Goal: Complete application form

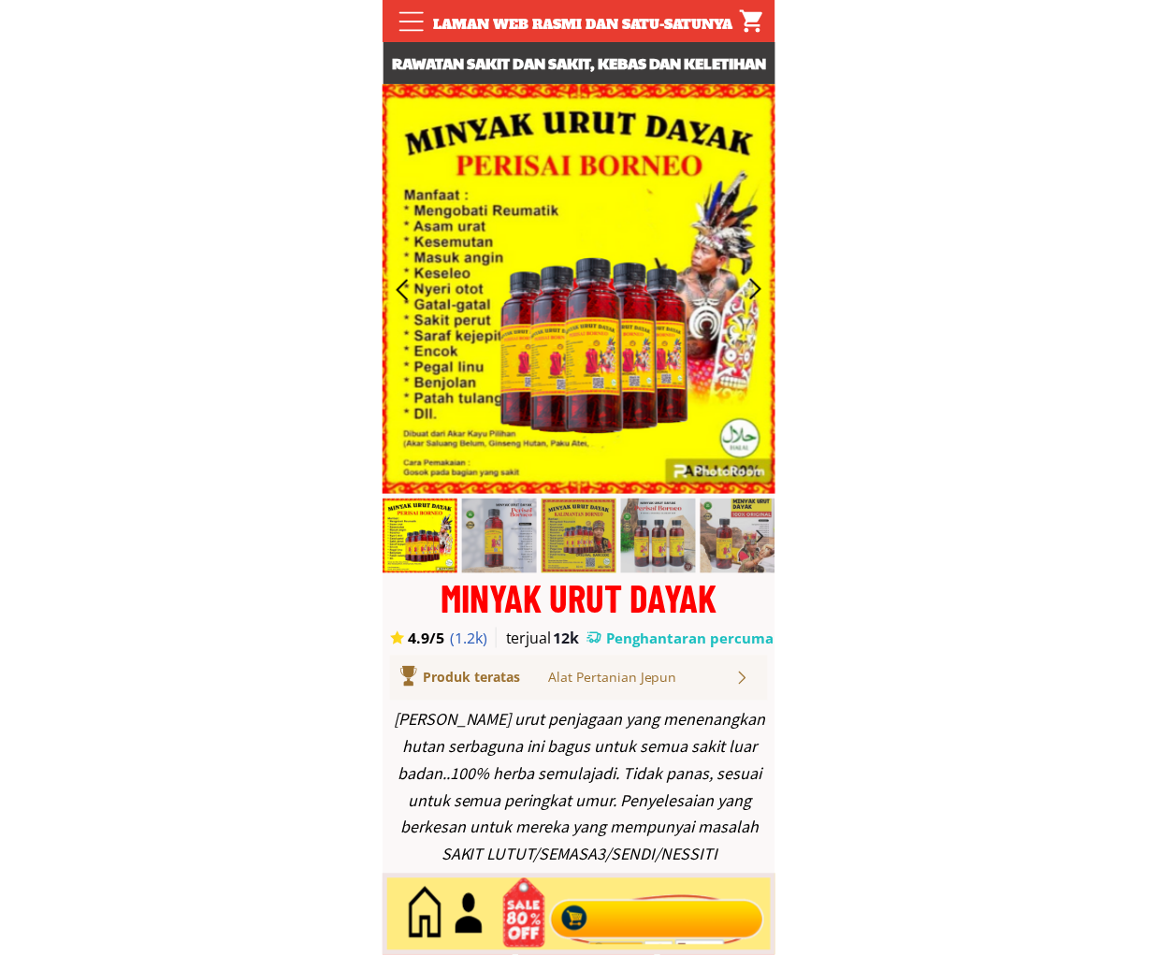
click at [648, 914] on div at bounding box center [657, 915] width 226 height 62
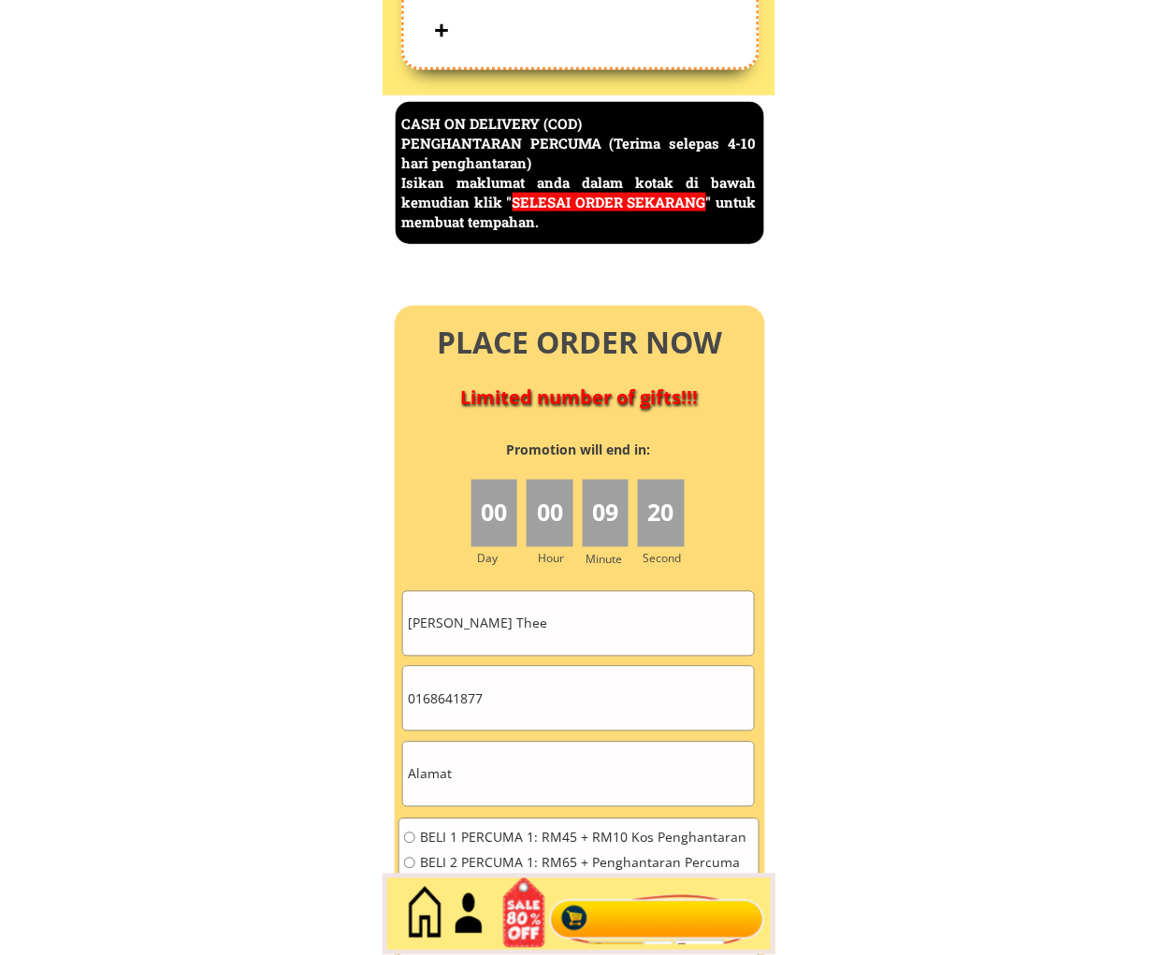
scroll to position [8112, 0]
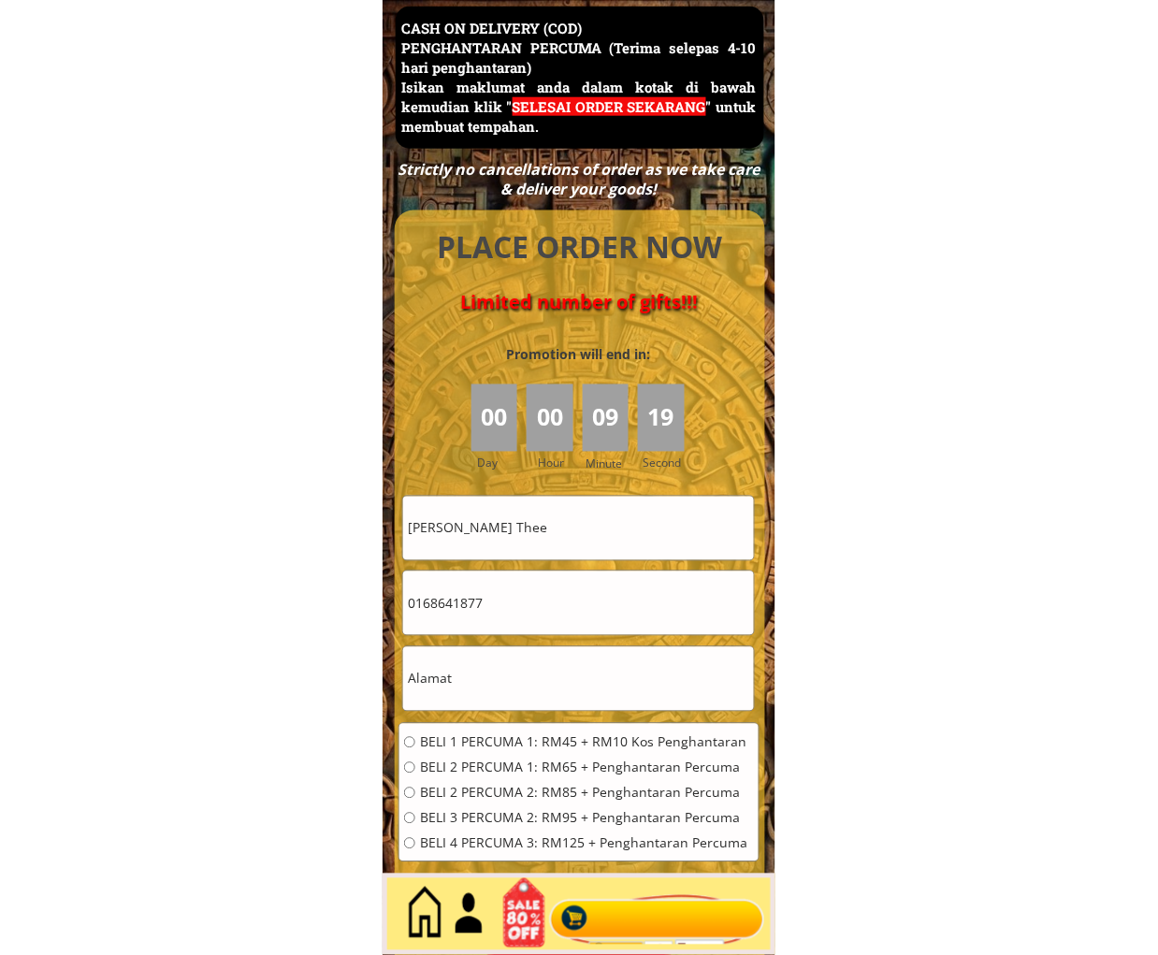
click at [535, 525] on input "[PERSON_NAME] Thee" at bounding box center [578, 529] width 351 height 64
paste input "[PERSON_NAME]"
type input "[PERSON_NAME]"
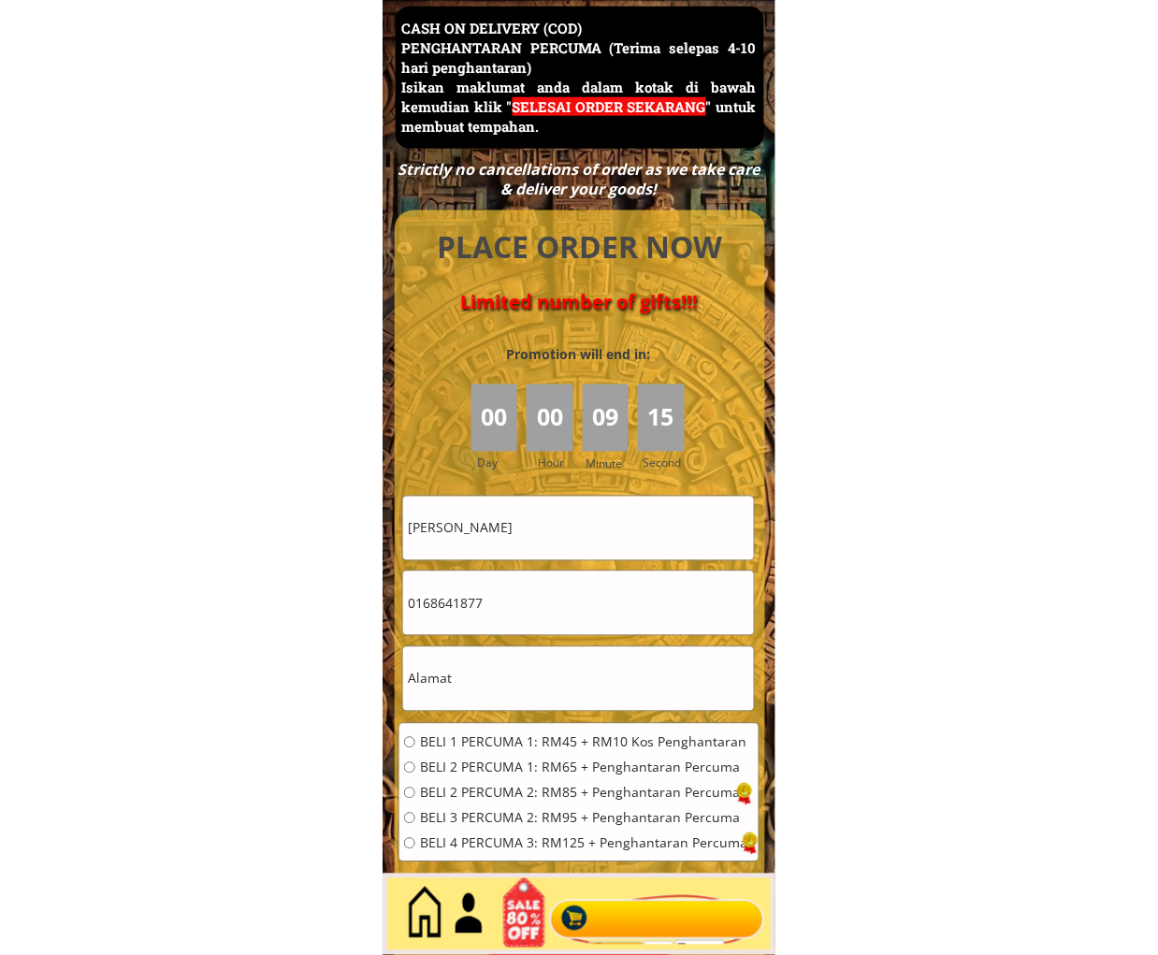
click at [547, 591] on input "0168641877" at bounding box center [578, 603] width 351 height 64
drag, startPoint x: 547, startPoint y: 591, endPoint x: 462, endPoint y: 604, distance: 86.1
click at [547, 592] on input "0168641877" at bounding box center [578, 603] width 351 height 64
paste input "7.5115671"
drag, startPoint x: 441, startPoint y: 611, endPoint x: 460, endPoint y: 641, distance: 36.1
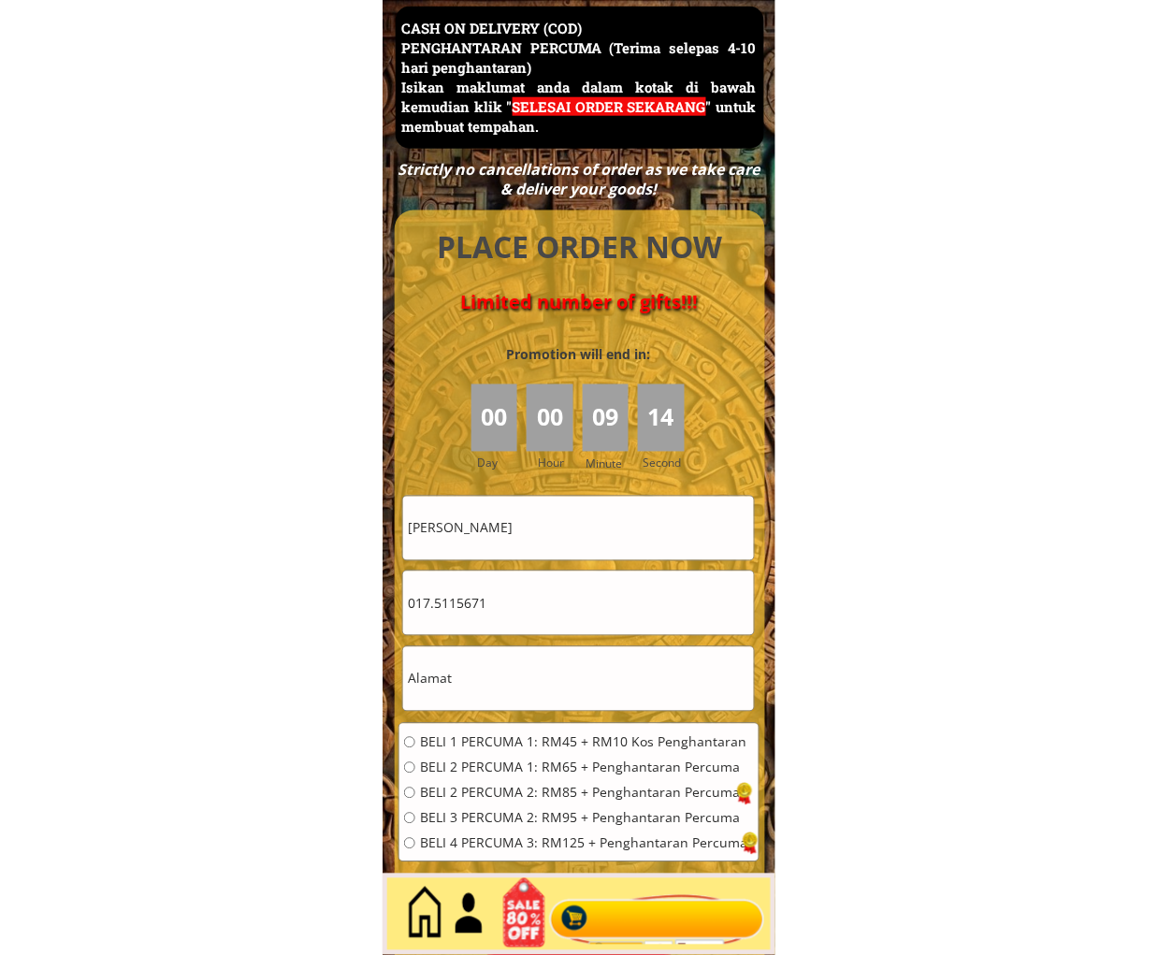
click at [441, 612] on input "017.5115671" at bounding box center [578, 603] width 351 height 64
type input "0175115671"
click at [503, 669] on input "text" at bounding box center [578, 679] width 351 height 64
drag, startPoint x: 503, startPoint y: 669, endPoint x: 503, endPoint y: 681, distance: 12.2
click at [505, 669] on input "text" at bounding box center [578, 679] width 351 height 64
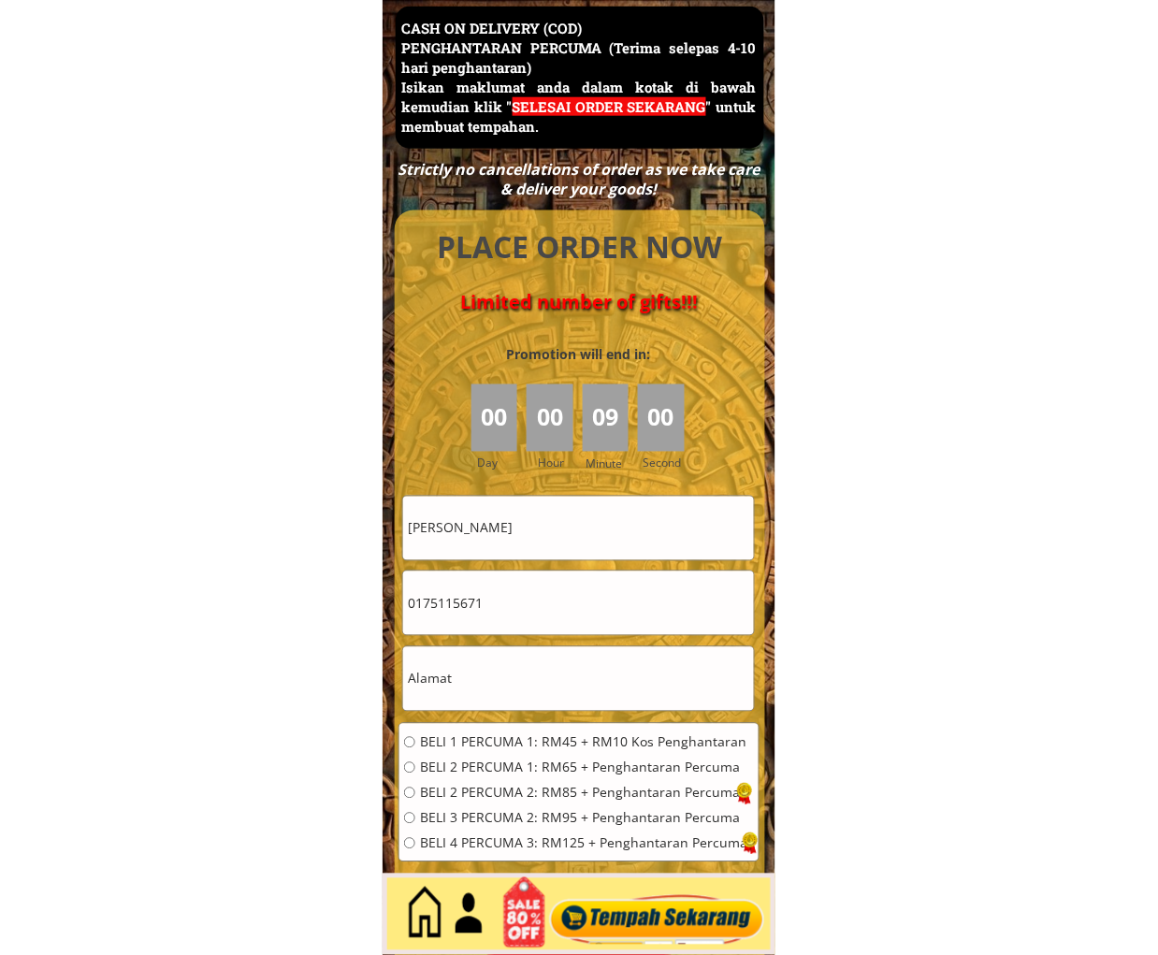
paste input "No [STREET_ADDRESS]"
type input "No [STREET_ADDRESS]"
click at [478, 756] on div "BELI 1 PERCUMA 1: RM45 + RM10 Kos Penghantaran BELI 2 PERCUMA 1: RM65 + Penghan…" at bounding box center [575, 799] width 343 height 126
click at [494, 763] on span "BELI 2 PERCUMA 1: RM65 + Penghantaran Percuma" at bounding box center [583, 767] width 327 height 13
radio input "true"
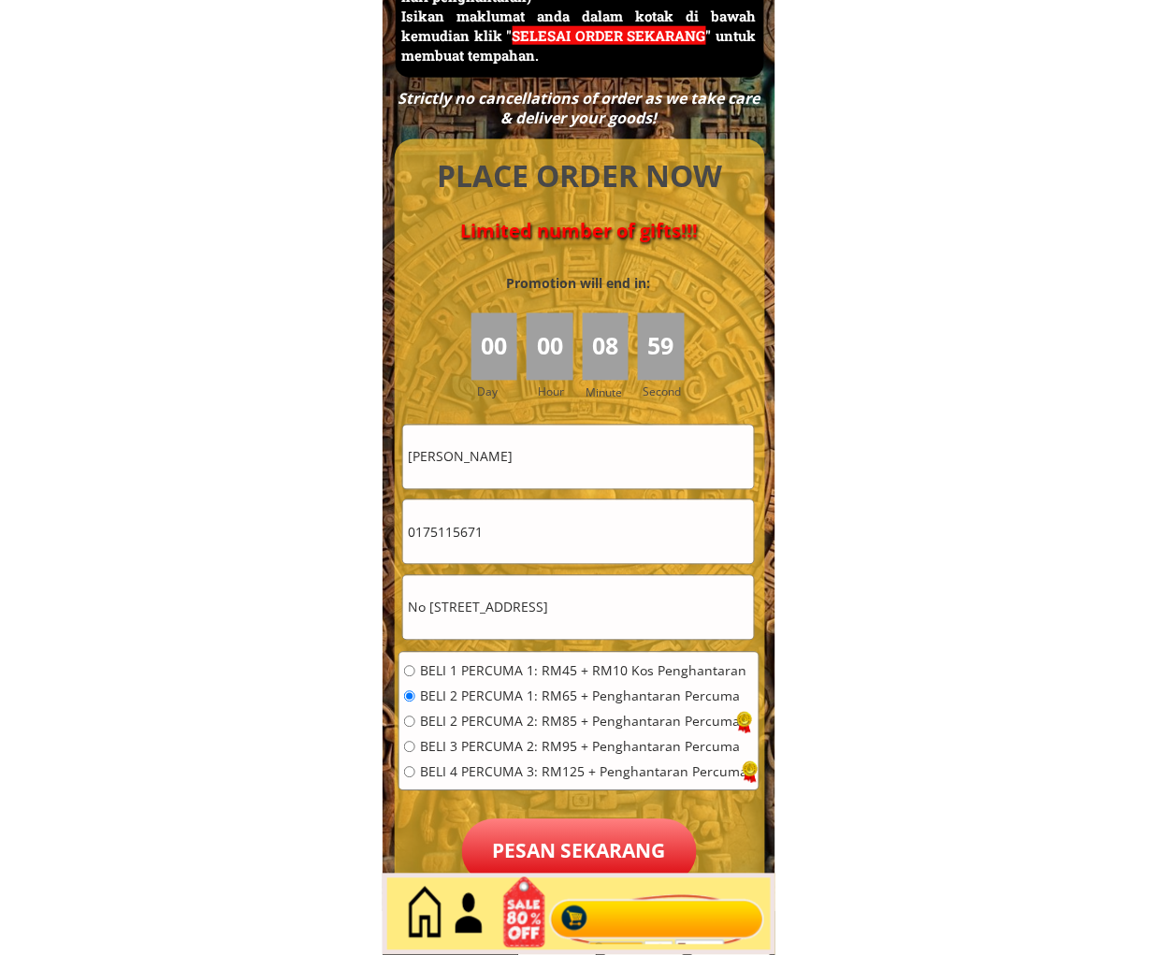
scroll to position [8286, 0]
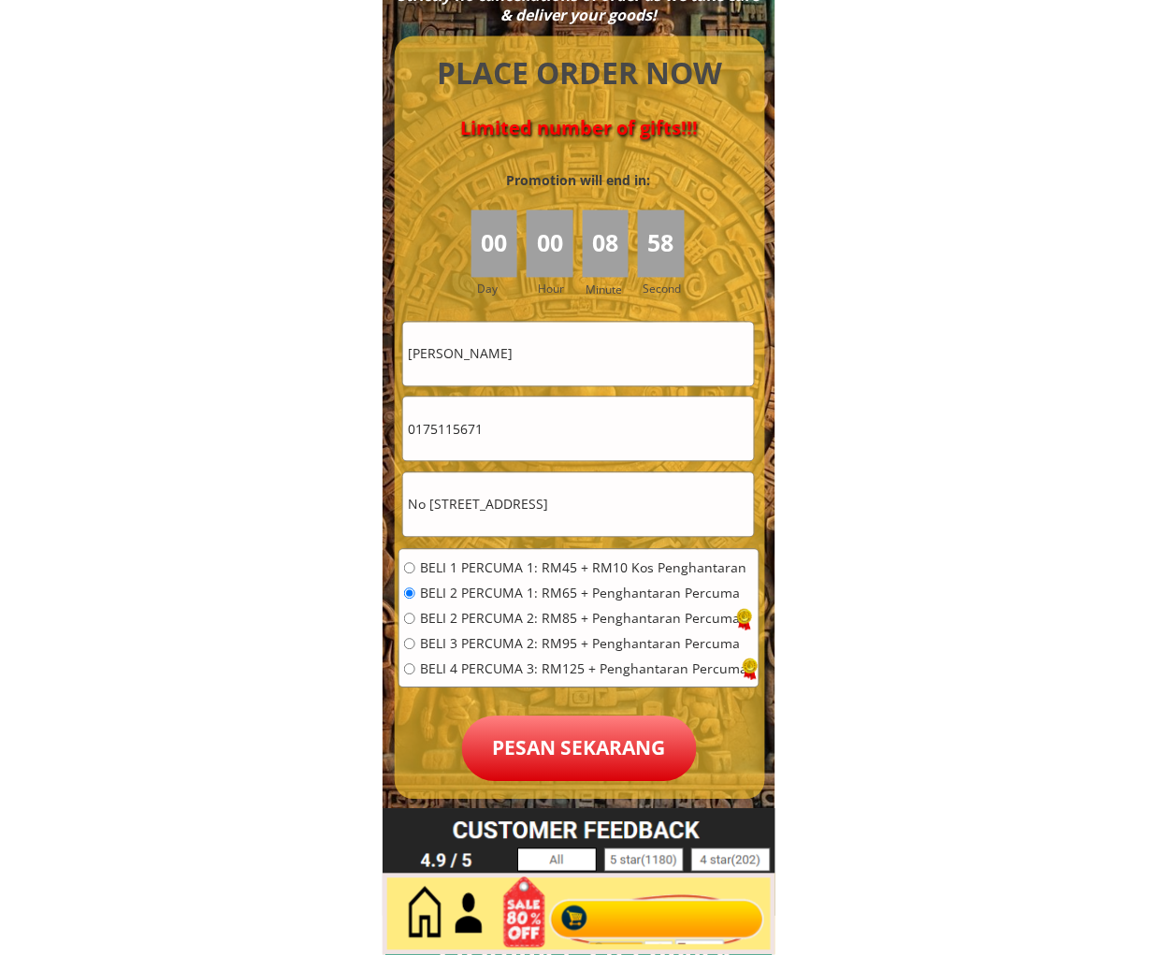
click at [589, 744] on p "Pesan sekarang" at bounding box center [579, 748] width 235 height 65
